Goal: Task Accomplishment & Management: Complete application form

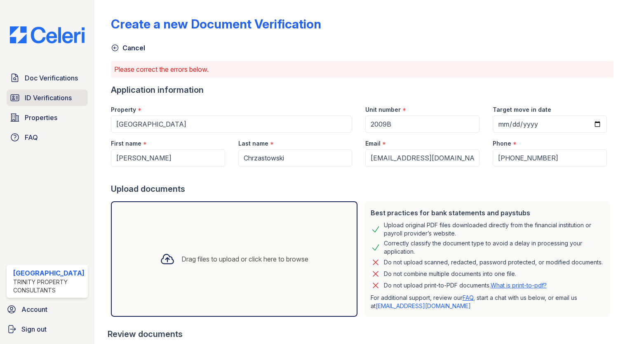
scroll to position [115, 0]
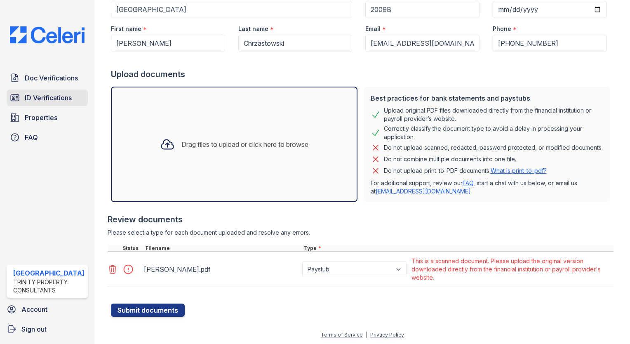
click at [30, 91] on link "ID Verifications" at bounding box center [47, 97] width 81 height 16
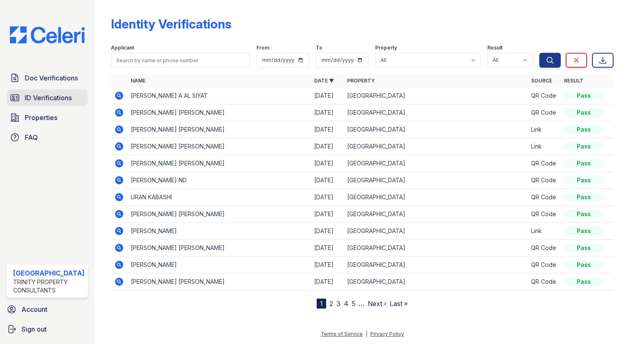
click at [30, 100] on span "ID Verifications" at bounding box center [48, 98] width 47 height 10
click at [114, 94] on icon at bounding box center [119, 96] width 10 height 10
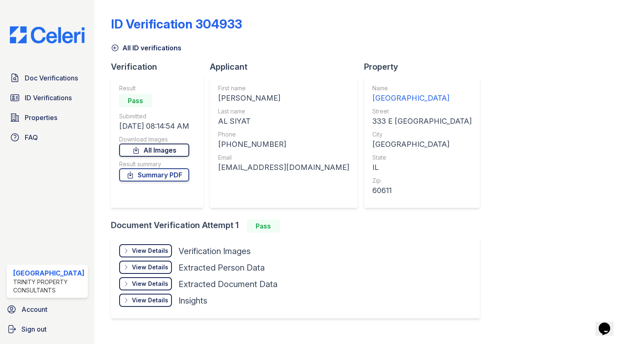
click at [159, 151] on link "All Images" at bounding box center [154, 150] width 70 height 13
click at [282, 25] on div "ID Verification 304933" at bounding box center [362, 26] width 503 height 21
click at [130, 172] on icon at bounding box center [130, 175] width 8 height 8
click at [52, 76] on span "Doc Verifications" at bounding box center [51, 78] width 53 height 10
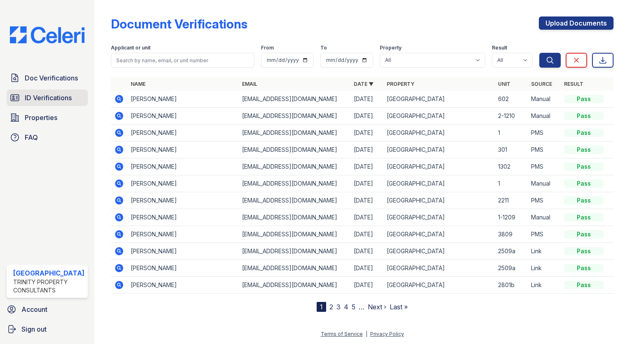
click at [49, 96] on span "ID Verifications" at bounding box center [48, 98] width 47 height 10
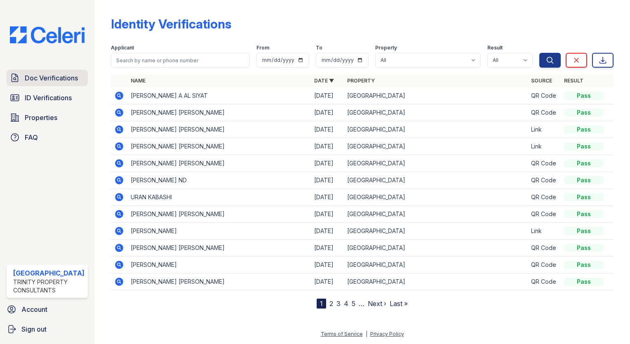
click at [61, 78] on span "Doc Verifications" at bounding box center [51, 78] width 53 height 10
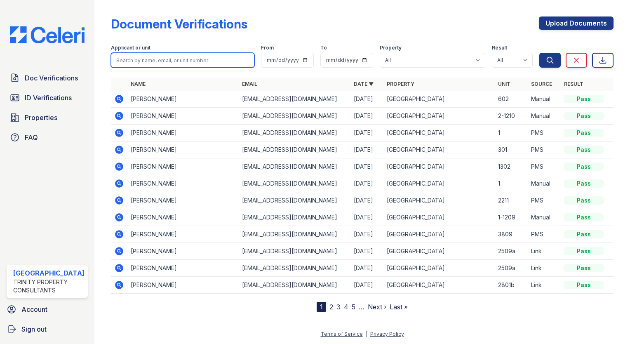
click at [125, 59] on input "search" at bounding box center [183, 60] width 144 height 15
type input "alsi"
click at [539, 53] on button "Search" at bounding box center [549, 60] width 21 height 15
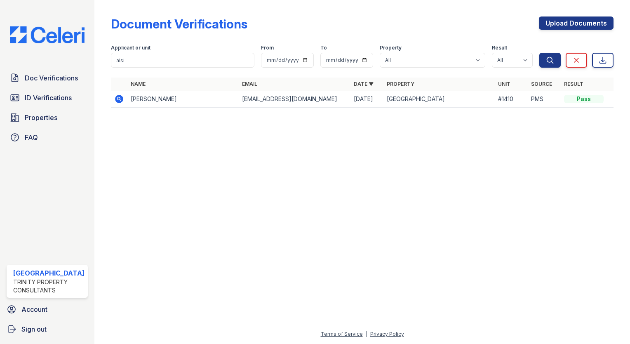
click at [267, 146] on div at bounding box center [362, 229] width 509 height 200
click at [66, 71] on link "Doc Verifications" at bounding box center [47, 78] width 81 height 16
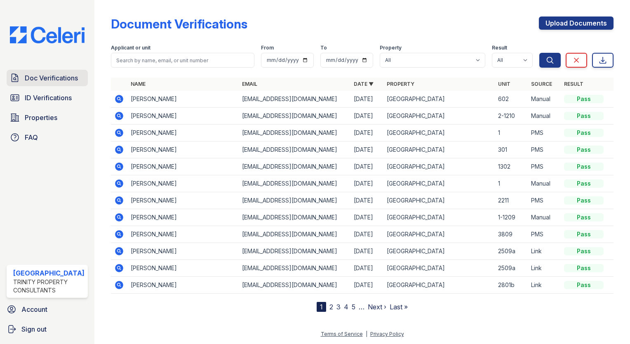
click at [58, 75] on span "Doc Verifications" at bounding box center [51, 78] width 53 height 10
click at [559, 26] on link "Upload Documents" at bounding box center [576, 22] width 75 height 13
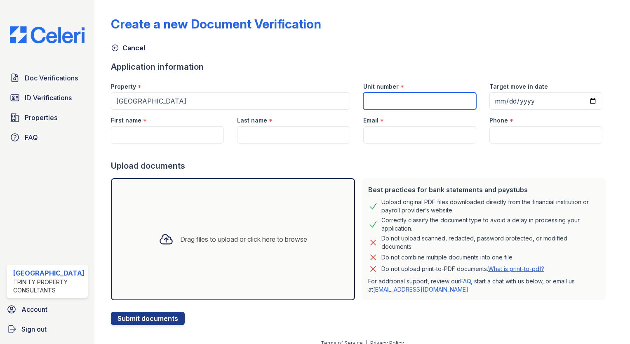
click at [432, 101] on input "Unit number" at bounding box center [419, 100] width 113 height 17
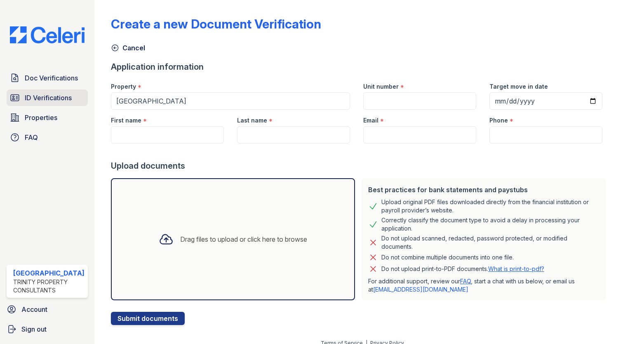
click at [52, 96] on span "ID Verifications" at bounding box center [48, 98] width 47 height 10
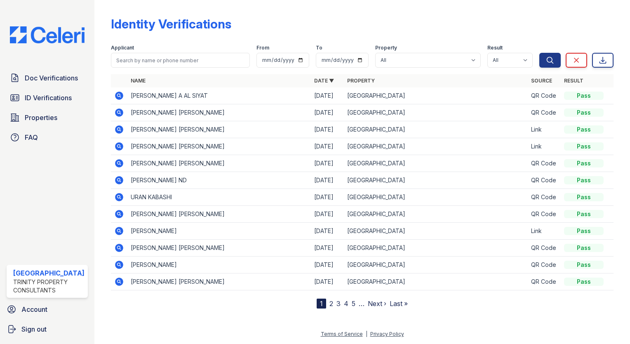
click at [115, 93] on icon at bounding box center [119, 96] width 8 height 8
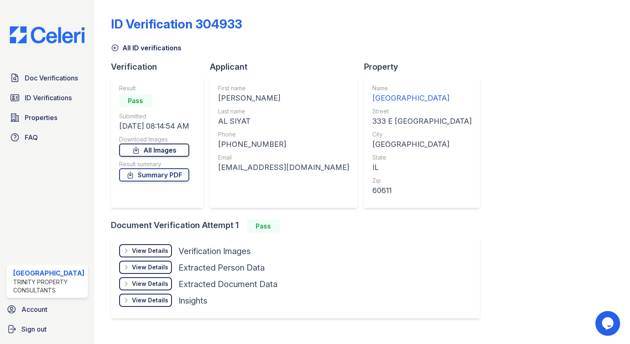
click at [158, 153] on link "All Images" at bounding box center [154, 150] width 70 height 13
click at [53, 76] on span "Doc Verifications" at bounding box center [51, 78] width 53 height 10
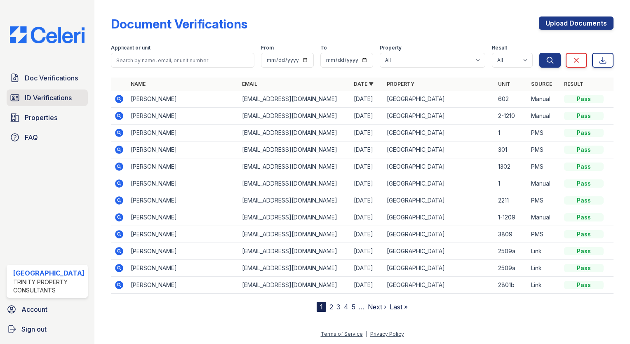
click at [43, 96] on span "ID Verifications" at bounding box center [48, 98] width 47 height 10
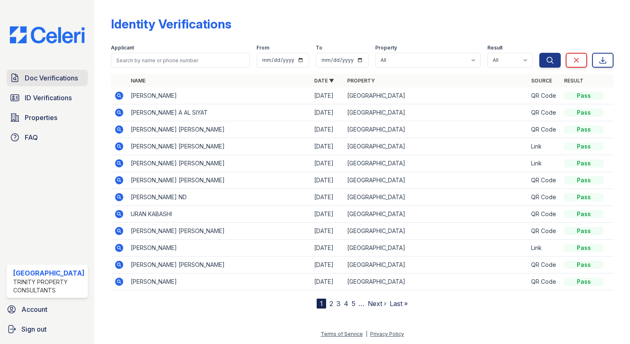
click at [50, 78] on span "Doc Verifications" at bounding box center [51, 78] width 53 height 10
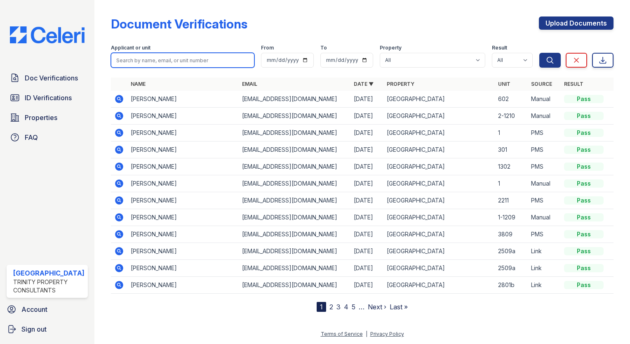
click at [139, 61] on input "search" at bounding box center [183, 60] width 144 height 15
type input "alsiyat"
click at [539, 53] on button "Search" at bounding box center [549, 60] width 21 height 15
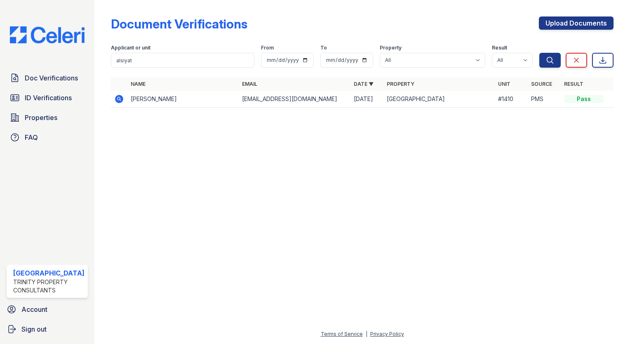
click at [121, 96] on td at bounding box center [119, 99] width 16 height 17
click at [118, 98] on icon at bounding box center [119, 98] width 2 height 2
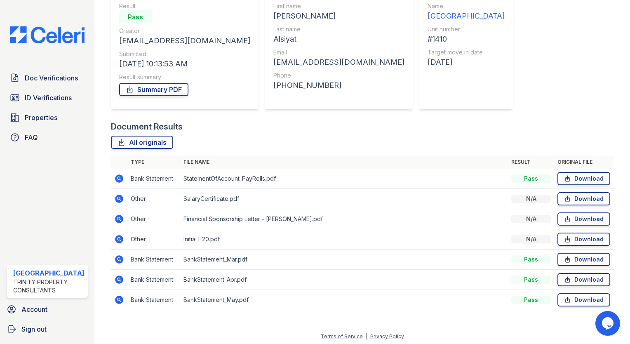
scroll to position [84, 0]
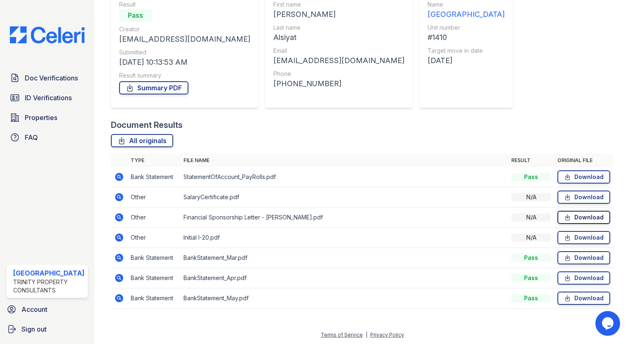
click at [564, 215] on icon at bounding box center [567, 217] width 7 height 8
click at [574, 236] on link "Download" at bounding box center [584, 237] width 53 height 13
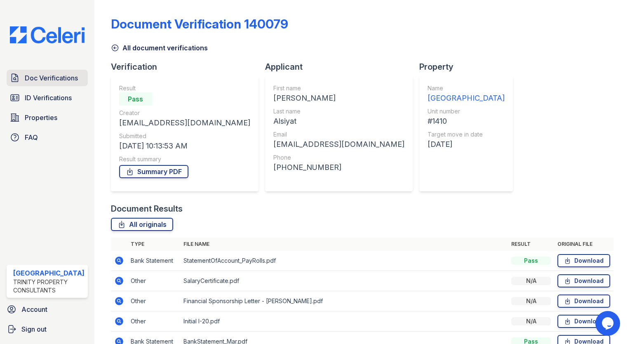
click at [40, 76] on span "Doc Verifications" at bounding box center [51, 78] width 53 height 10
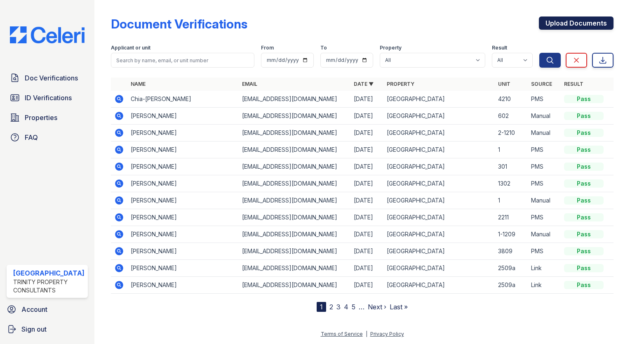
click at [584, 25] on link "Upload Documents" at bounding box center [576, 22] width 75 height 13
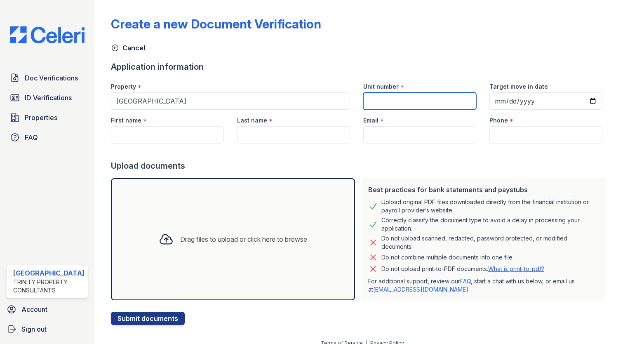
click at [388, 102] on input "Unit number" at bounding box center [419, 100] width 113 height 17
type input "2009B"
type input "2025-10-05"
type input "Suzanne"
type input "Chrzastowski"
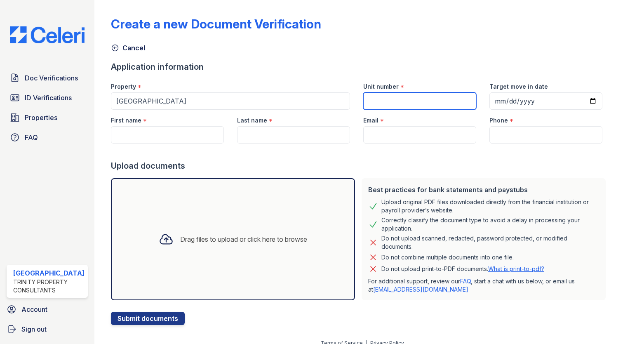
type input "suemac1221@att.net"
type input "+17088057226"
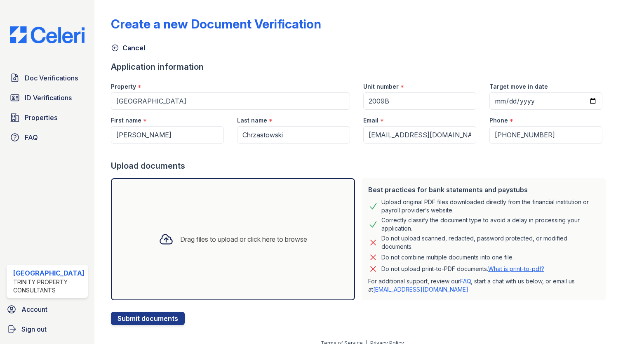
click at [195, 245] on div "Drag files to upload or click here to browse" at bounding box center [233, 239] width 162 height 28
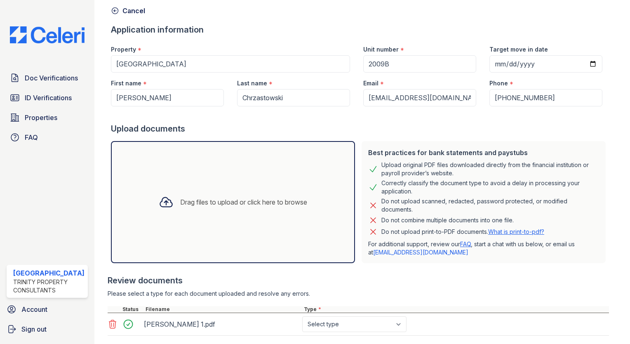
scroll to position [82, 0]
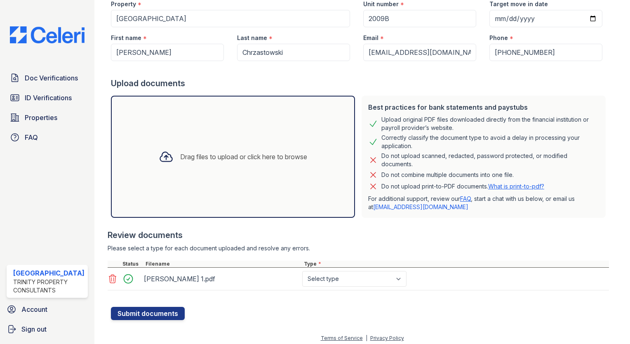
click at [191, 158] on div "Drag files to upload or click here to browse" at bounding box center [243, 157] width 127 height 10
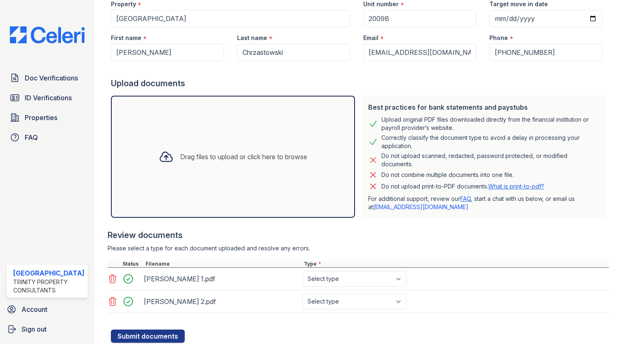
click at [196, 158] on div "Drag files to upload or click here to browse" at bounding box center [243, 157] width 127 height 10
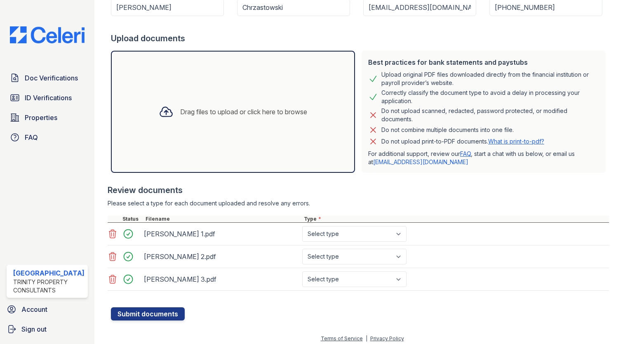
scroll to position [130, 0]
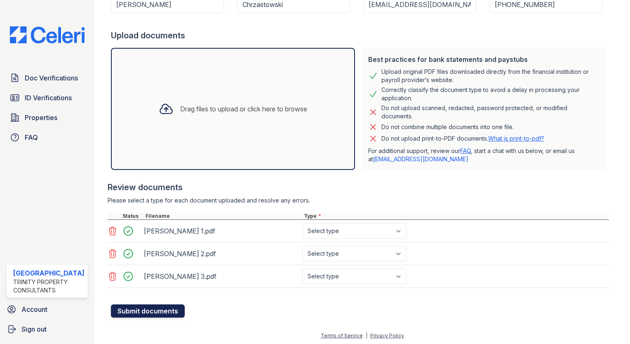
click at [152, 306] on button "Submit documents" at bounding box center [148, 310] width 74 height 13
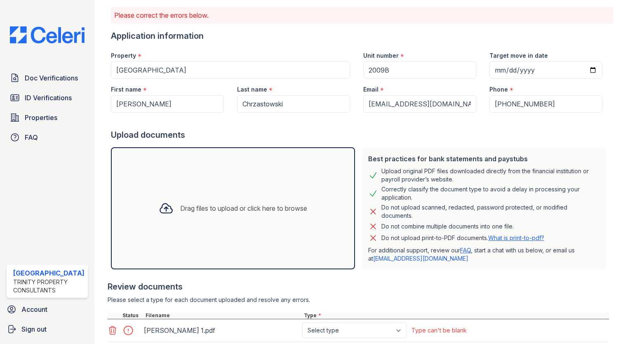
scroll to position [153, 0]
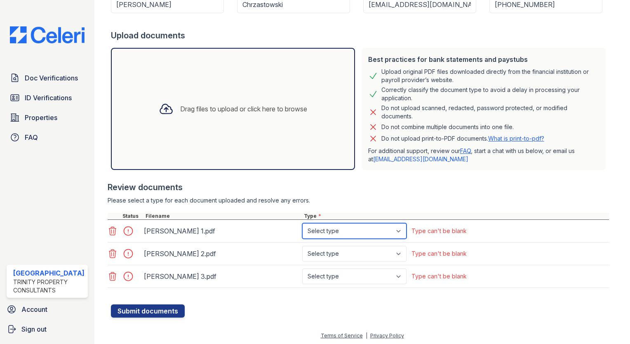
click at [365, 231] on select "Select type Paystub Bank Statement Offer Letter Tax Documents Benefit Award Let…" at bounding box center [354, 231] width 104 height 16
select select "bank_statement"
click at [302, 223] on select "Select type Paystub Bank Statement Offer Letter Tax Documents Benefit Award Let…" at bounding box center [354, 231] width 104 height 16
click at [348, 251] on select "Select type Paystub Bank Statement Offer Letter Tax Documents Benefit Award Let…" at bounding box center [354, 254] width 104 height 16
select select "bank_statement"
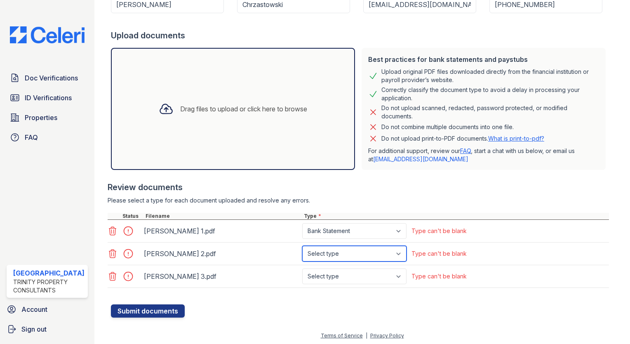
click at [302, 246] on select "Select type Paystub Bank Statement Offer Letter Tax Documents Benefit Award Let…" at bounding box center [354, 254] width 104 height 16
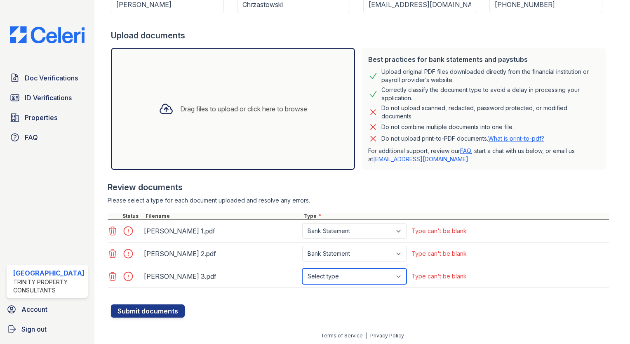
click at [339, 274] on select "Select type Paystub Bank Statement Offer Letter Tax Documents Benefit Award Let…" at bounding box center [354, 276] width 104 height 16
select select "bank_statement"
click at [302, 268] on select "Select type Paystub Bank Statement Offer Letter Tax Documents Benefit Award Let…" at bounding box center [354, 276] width 104 height 16
click at [161, 310] on button "Submit documents" at bounding box center [148, 310] width 74 height 13
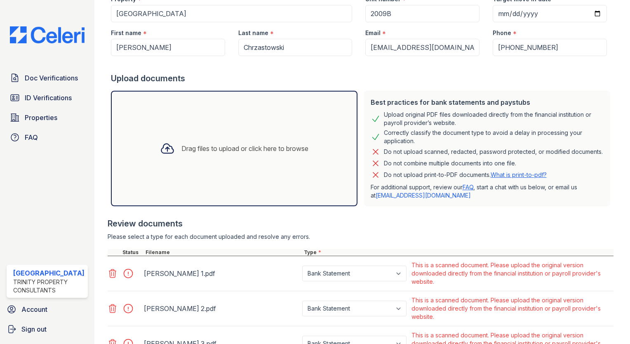
scroll to position [185, 0]
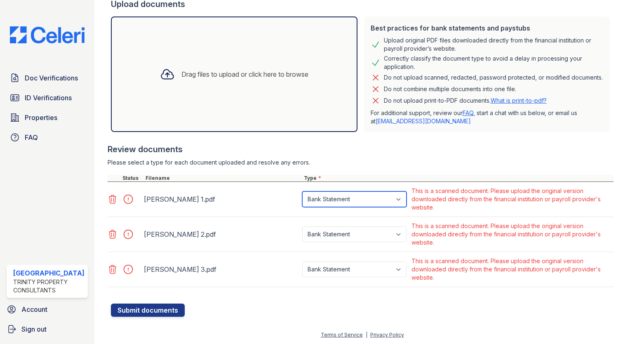
click at [379, 199] on select "Paystub Bank Statement Offer Letter Tax Documents Benefit Award Letter Investme…" at bounding box center [354, 199] width 104 height 16
click at [302, 191] on select "Paystub Bank Statement Offer Letter Tax Documents Benefit Award Letter Investme…" at bounding box center [354, 199] width 104 height 16
click at [125, 199] on div at bounding box center [130, 199] width 23 height 12
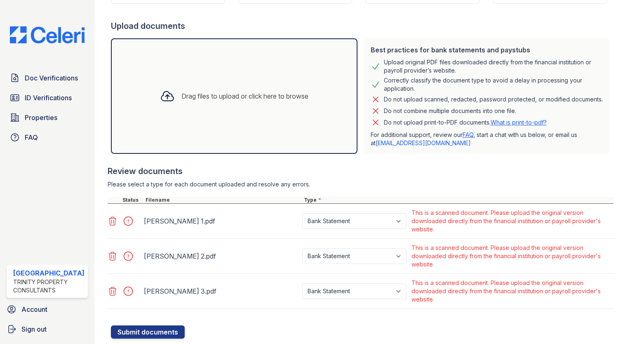
scroll to position [144, 0]
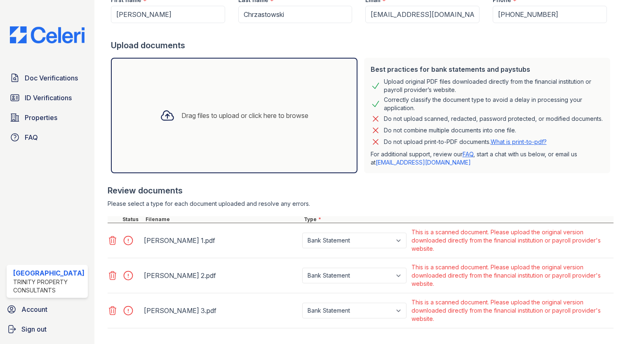
drag, startPoint x: 411, startPoint y: 231, endPoint x: 443, endPoint y: 248, distance: 36.5
click at [443, 248] on div "This is a scanned document. Please upload the original version downloaded direc…" at bounding box center [512, 240] width 200 height 25
drag, startPoint x: 443, startPoint y: 248, endPoint x: 437, endPoint y: 240, distance: 10.2
copy div "This is a scanned document. Please upload the original version downloaded direc…"
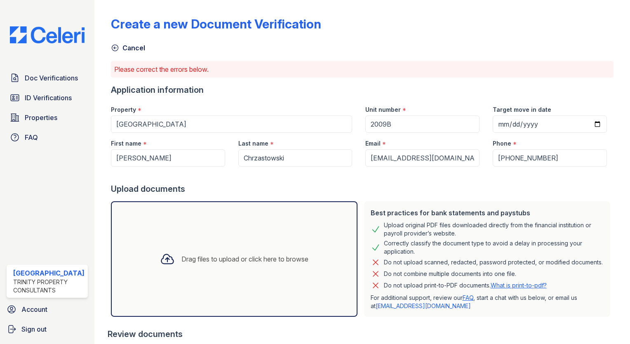
scroll to position [0, 0]
click at [44, 96] on span "ID Verifications" at bounding box center [48, 98] width 47 height 10
